Goal: Find specific page/section: Find specific page/section

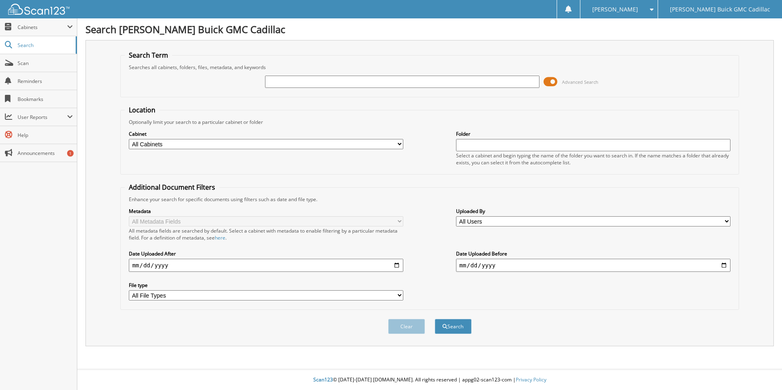
click at [287, 78] on input "text" at bounding box center [402, 82] width 274 height 12
paste input "[US_VEHICLE_IDENTIFICATION_NUMBER]"
type input "[US_VEHICLE_IDENTIFICATION_NUMBER]"
click at [460, 328] on button "Search" at bounding box center [453, 326] width 37 height 15
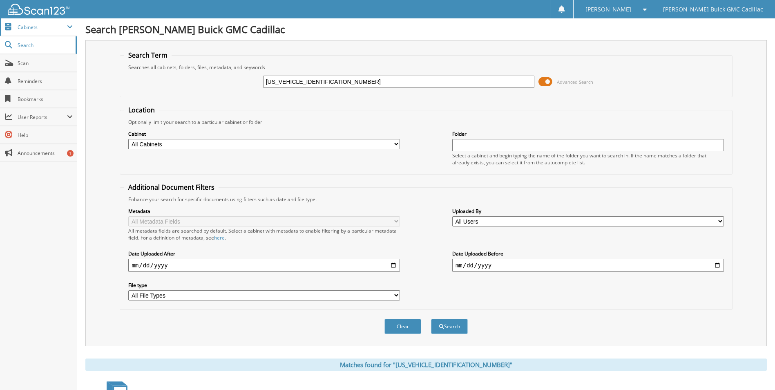
click at [29, 25] on span "Cabinets" at bounding box center [42, 27] width 49 height 7
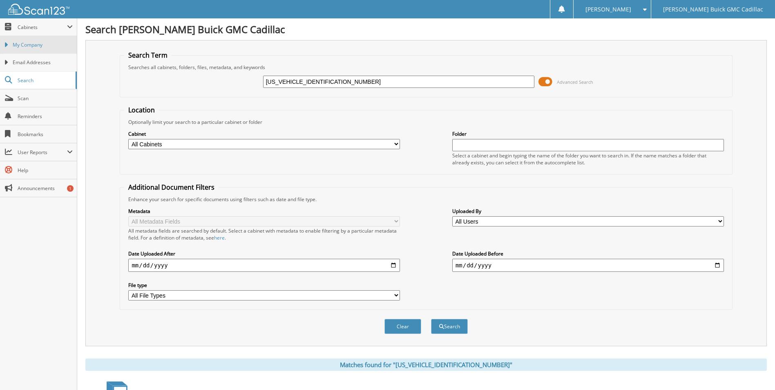
click at [25, 46] on span "My Company" at bounding box center [43, 44] width 60 height 7
